Goal: Check status: Check status

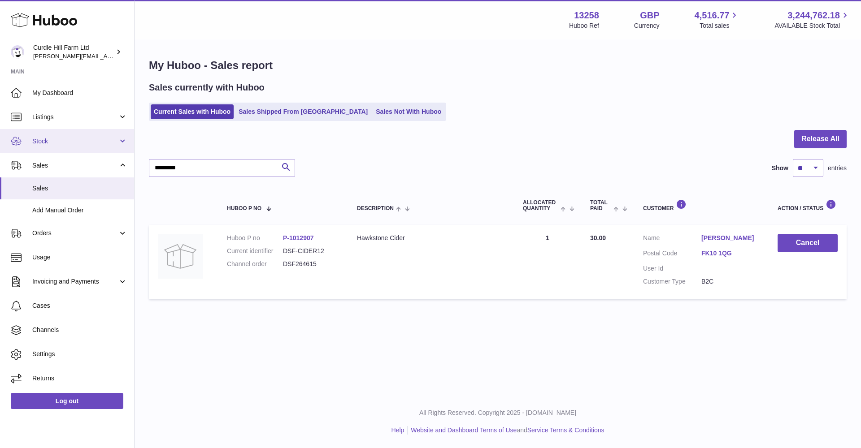
click at [68, 148] on link "Stock" at bounding box center [67, 141] width 134 height 24
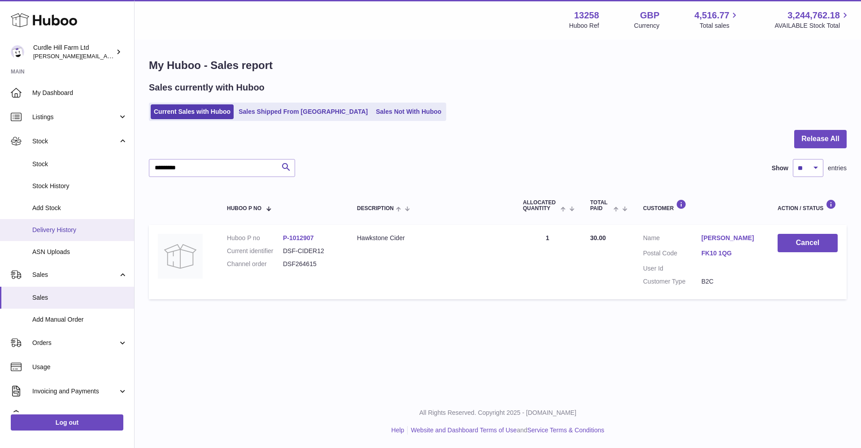
click at [70, 222] on link "Delivery History" at bounding box center [67, 230] width 134 height 22
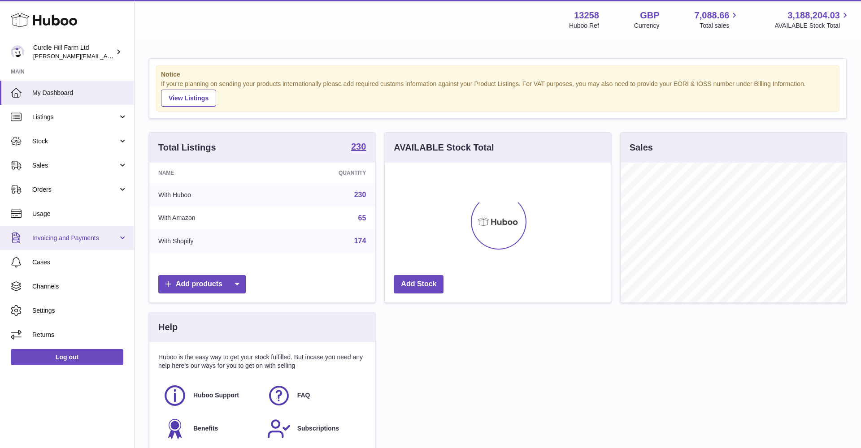
scroll to position [140, 226]
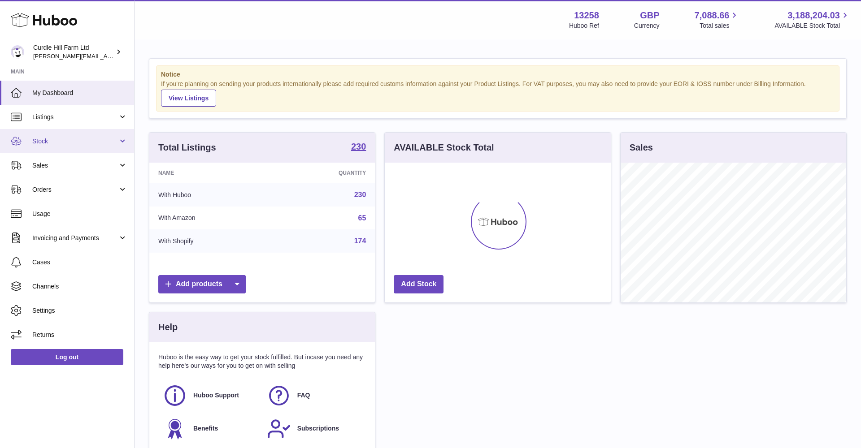
click at [80, 151] on link "Stock" at bounding box center [67, 141] width 134 height 24
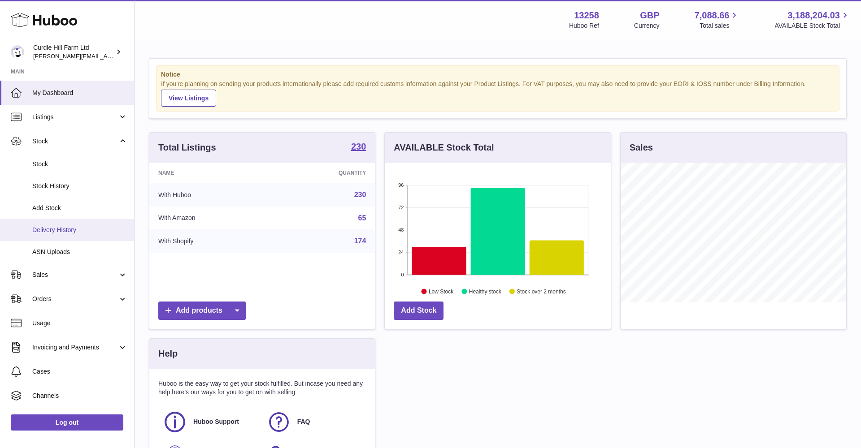
click at [68, 233] on link "Delivery History" at bounding box center [67, 230] width 134 height 22
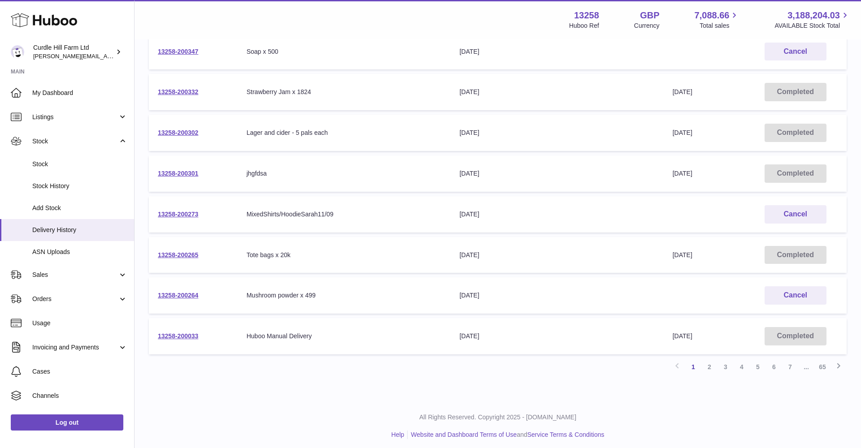
scroll to position [225, 0]
click at [713, 365] on link "2" at bounding box center [709, 368] width 16 height 16
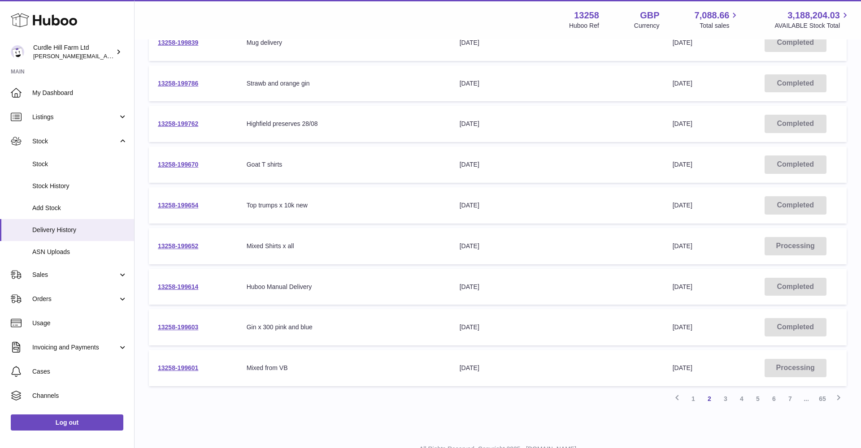
scroll to position [196, 0]
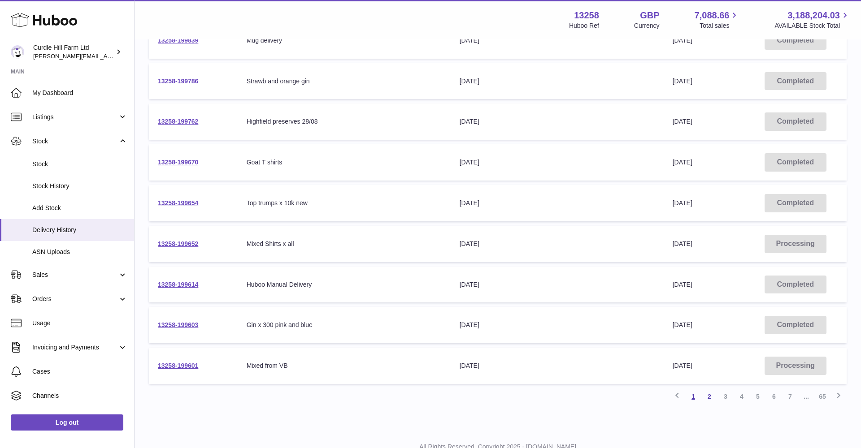
click at [694, 394] on link "1" at bounding box center [693, 397] width 16 height 16
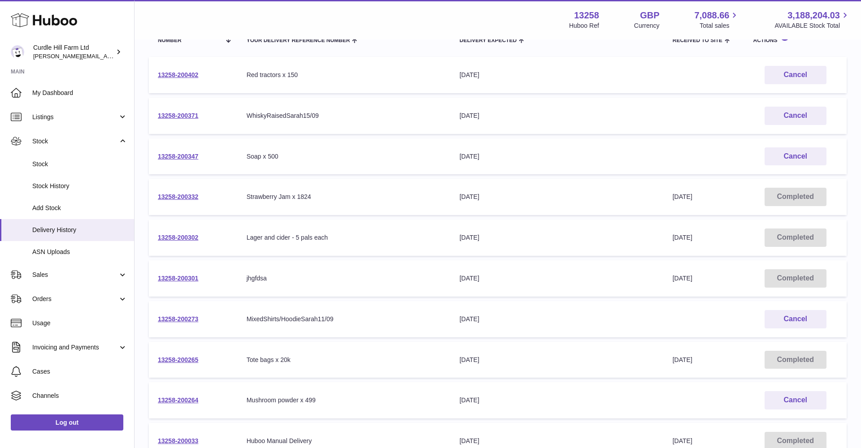
scroll to position [138, 0]
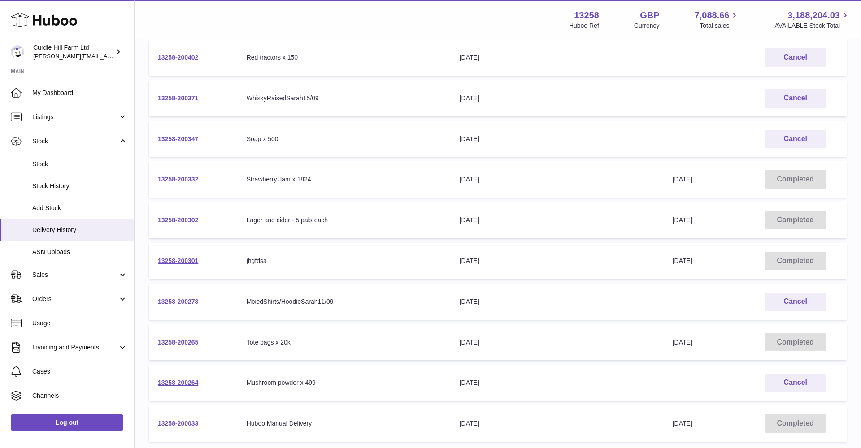
click at [194, 298] on link "13258-200273" at bounding box center [178, 301] width 40 height 7
